Goal: Information Seeking & Learning: Learn about a topic

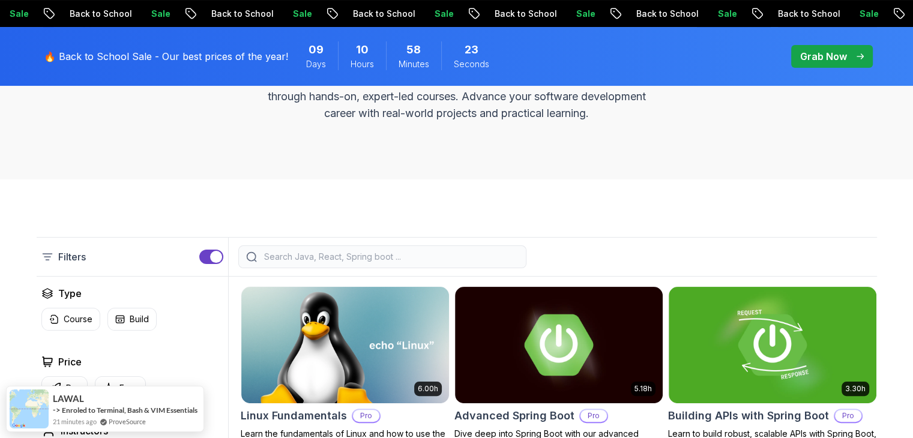
scroll to position [114, 0]
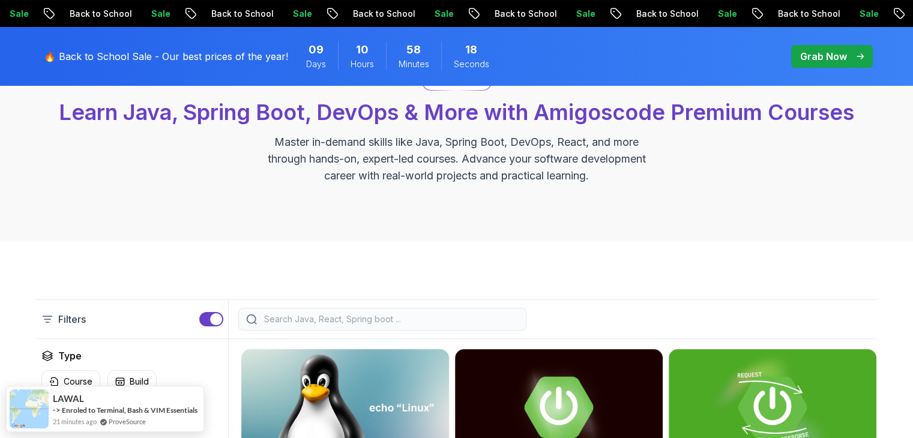
click at [817, 61] on p "Grab Now" at bounding box center [823, 56] width 47 height 14
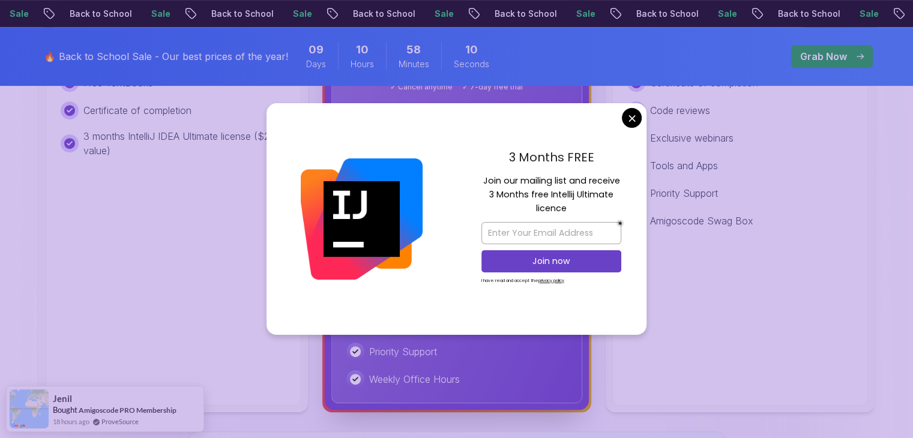
scroll to position [597, 0]
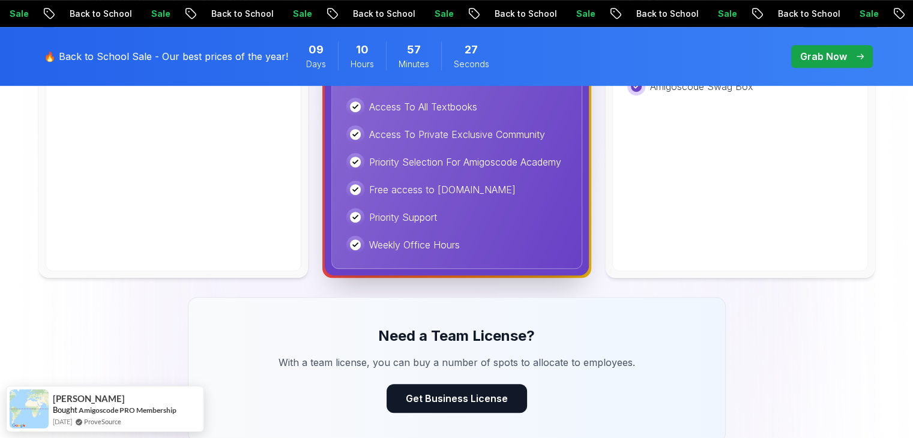
scroll to position [707, 0]
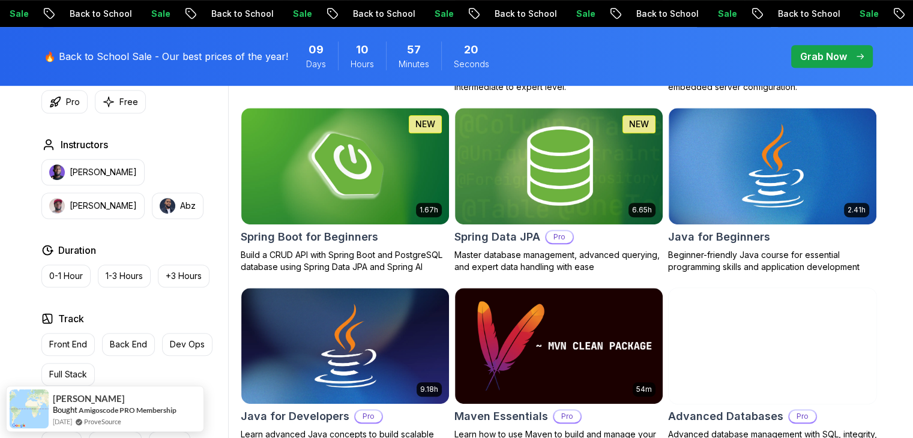
scroll to position [548, 0]
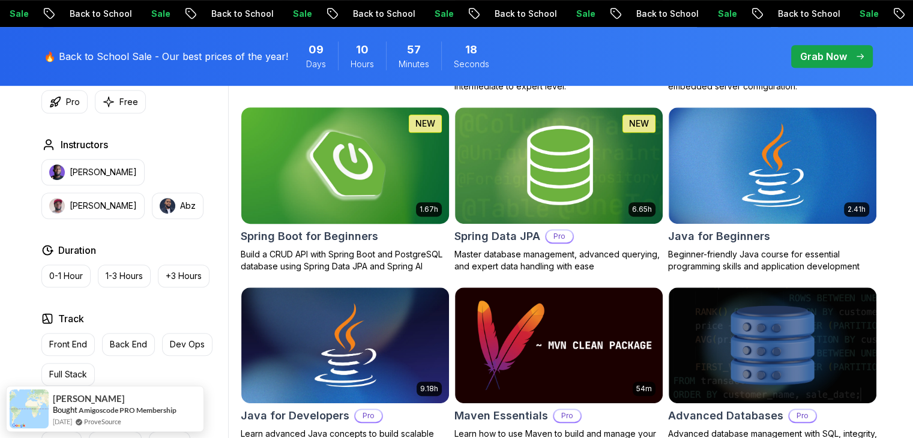
click at [343, 234] on h2 "Spring Boot for Beginners" at bounding box center [309, 236] width 137 height 17
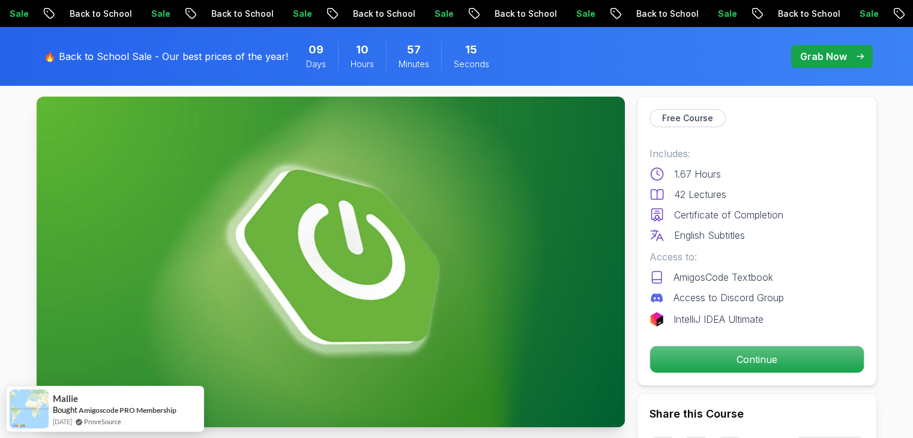
scroll to position [60, 0]
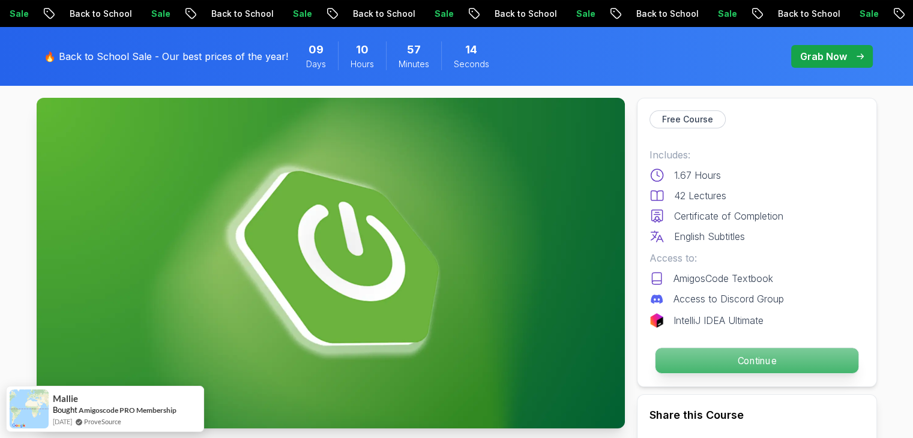
click at [723, 363] on p "Continue" at bounding box center [756, 360] width 203 height 25
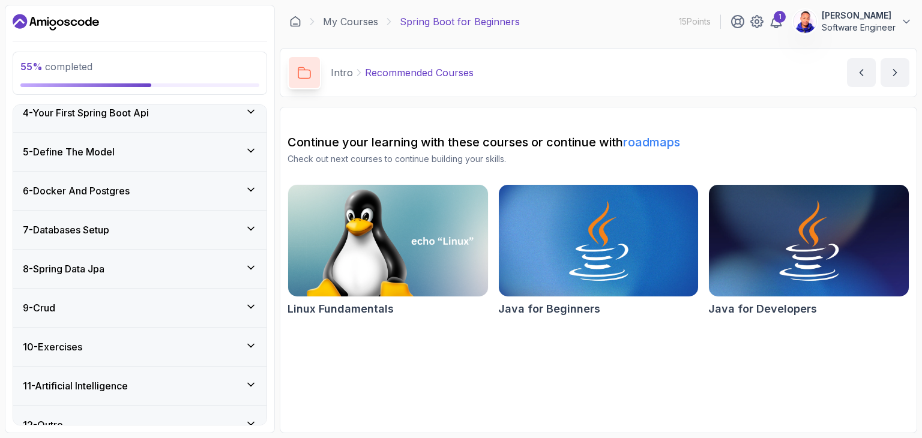
scroll to position [246, 0]
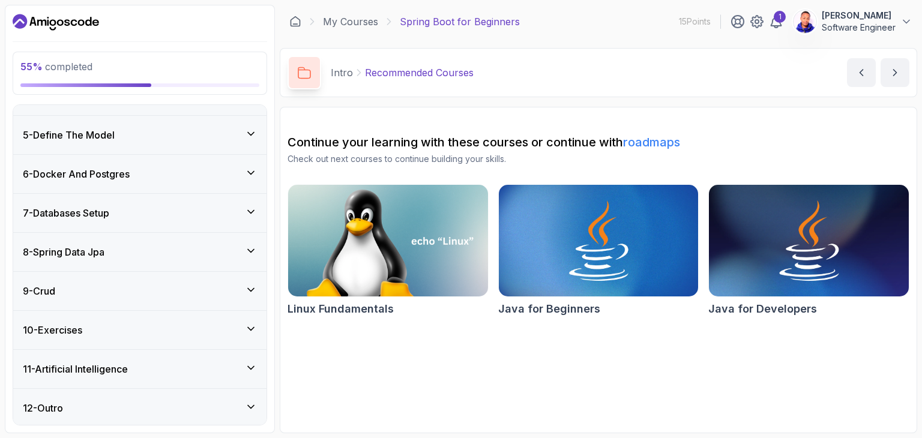
click at [146, 253] on div "8 - Spring Data Jpa" at bounding box center [140, 252] width 234 height 14
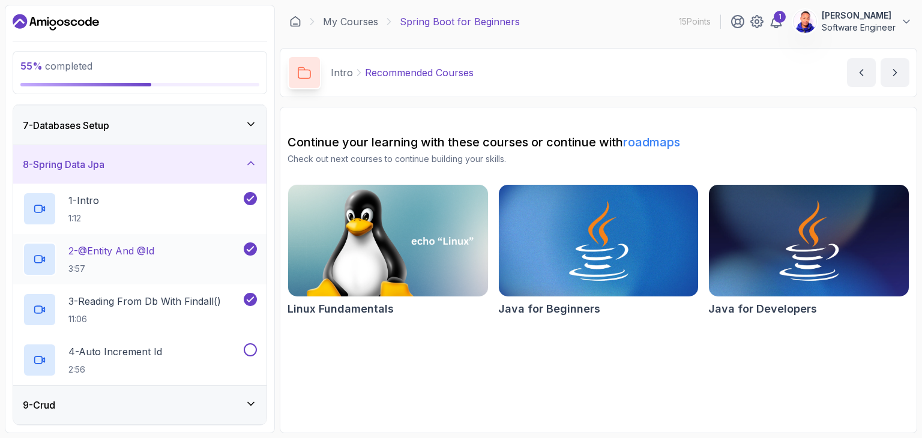
scroll to position [232, 0]
click at [140, 296] on p "3 - Reading From Db With Findall()" at bounding box center [144, 302] width 153 height 14
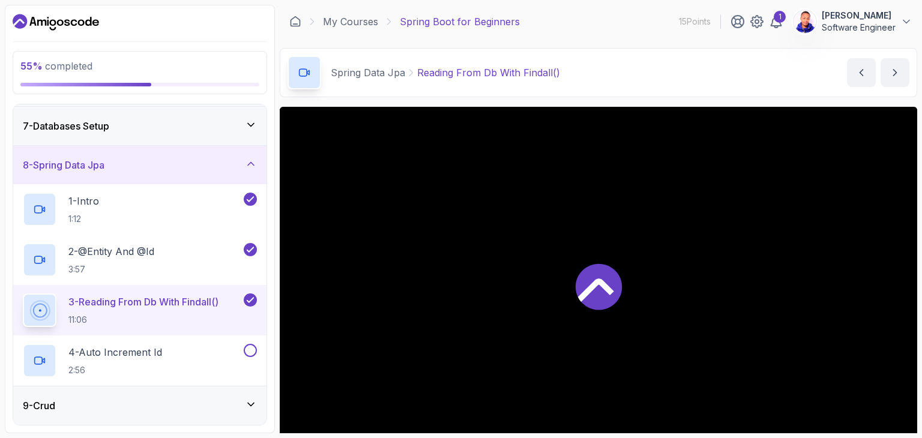
click at [140, 296] on p "3 - Reading From Db With Findall()" at bounding box center [143, 302] width 150 height 14
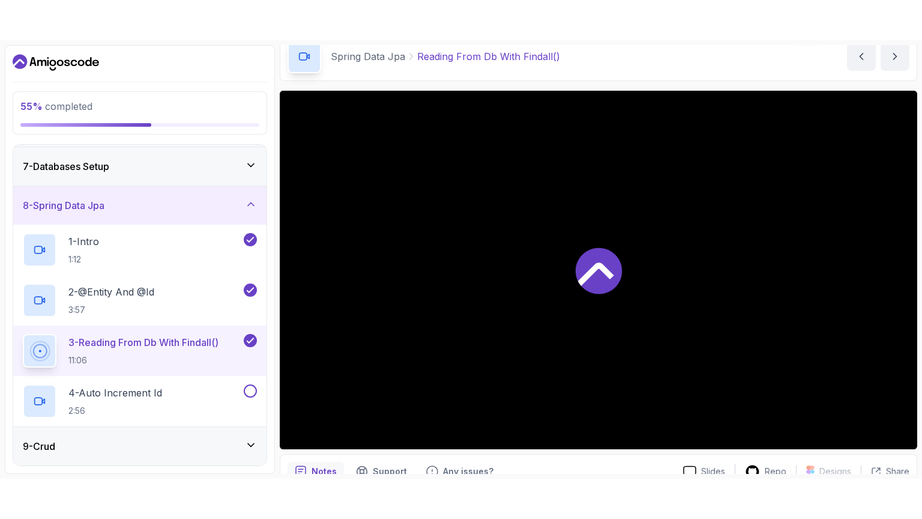
scroll to position [79, 0]
